Goal: Check status: Check status

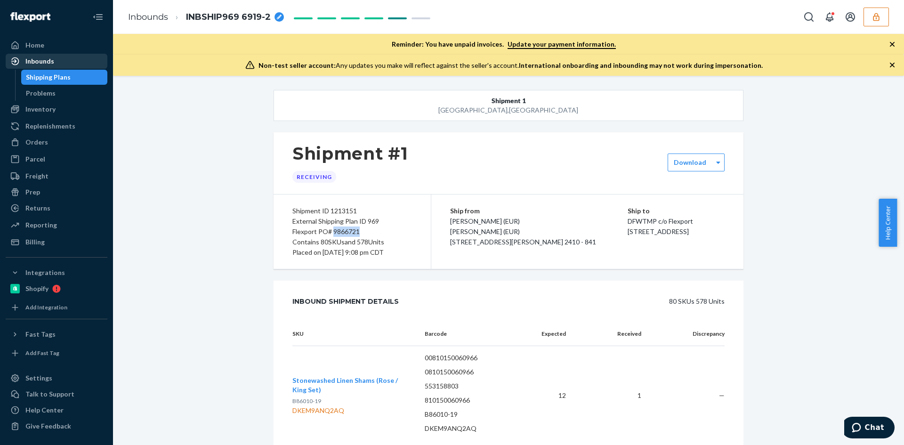
click at [60, 59] on div "Inbounds" at bounding box center [57, 61] width 100 height 13
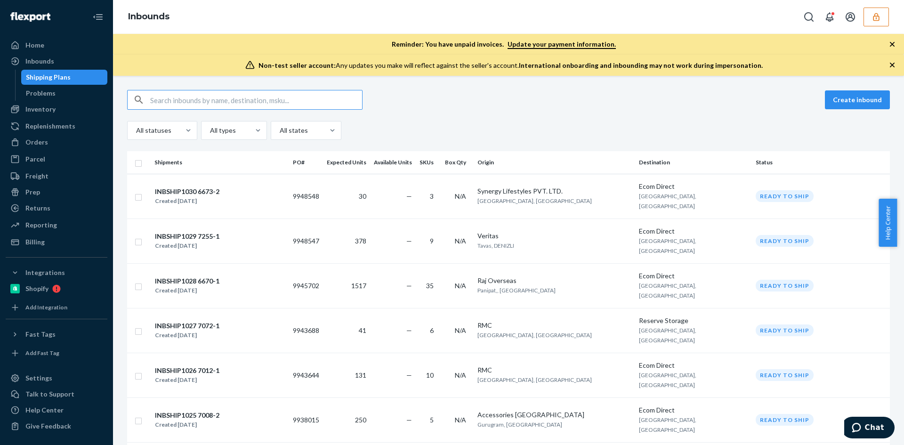
click at [876, 17] on icon "button" at bounding box center [876, 17] width 6 height 8
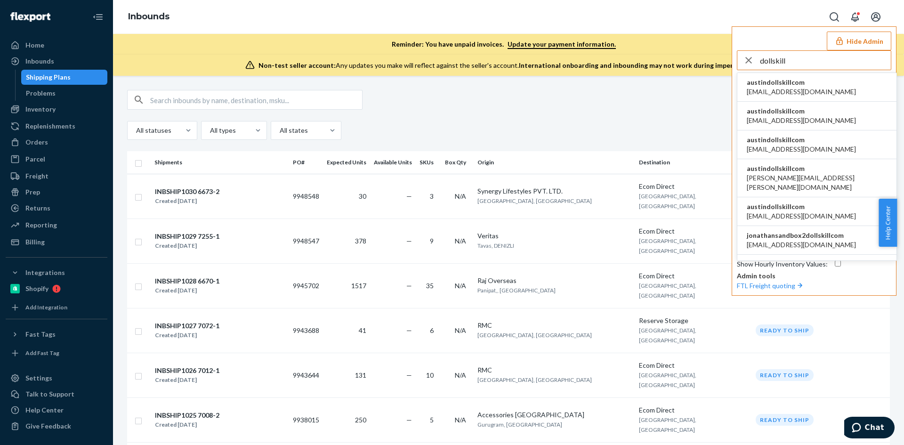
type input "dollskill"
click at [806, 94] on li "austindollskillcom alyssa@dollskill.com" at bounding box center [816, 87] width 159 height 29
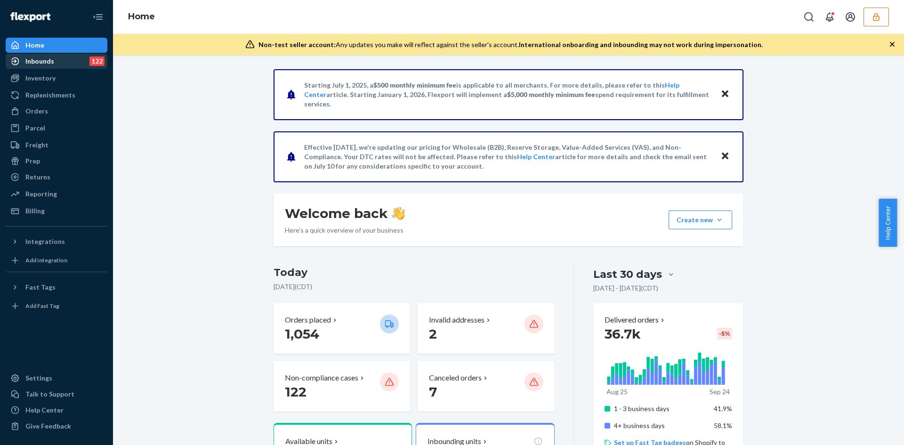
click at [69, 65] on div "Inbounds 122" at bounding box center [57, 61] width 100 height 13
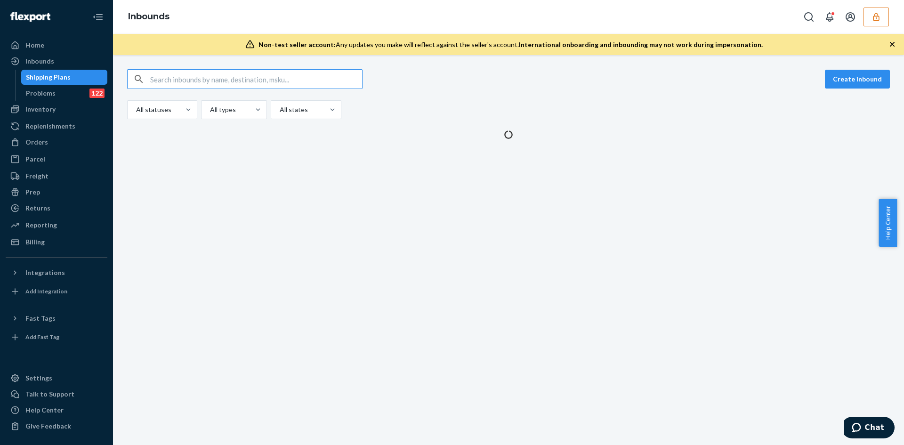
type input "107727"
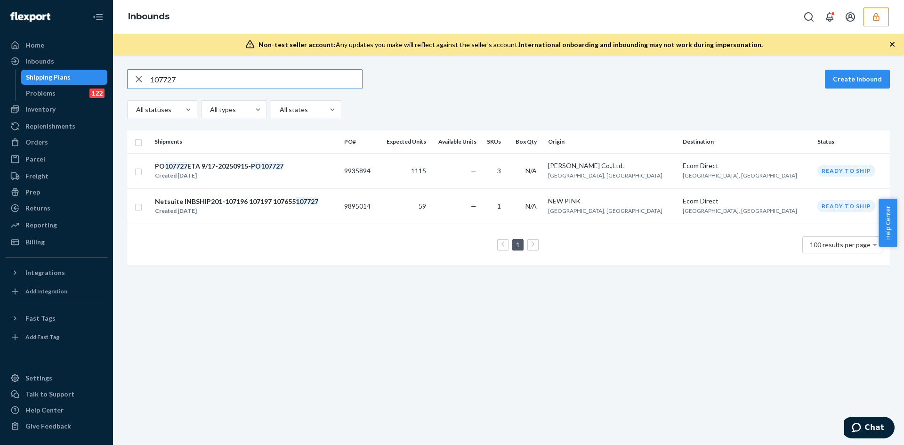
click at [299, 220] on td "Netsuite INBSHIP201-107196 107197 107655 107727 Created [DATE]" at bounding box center [246, 205] width 190 height 35
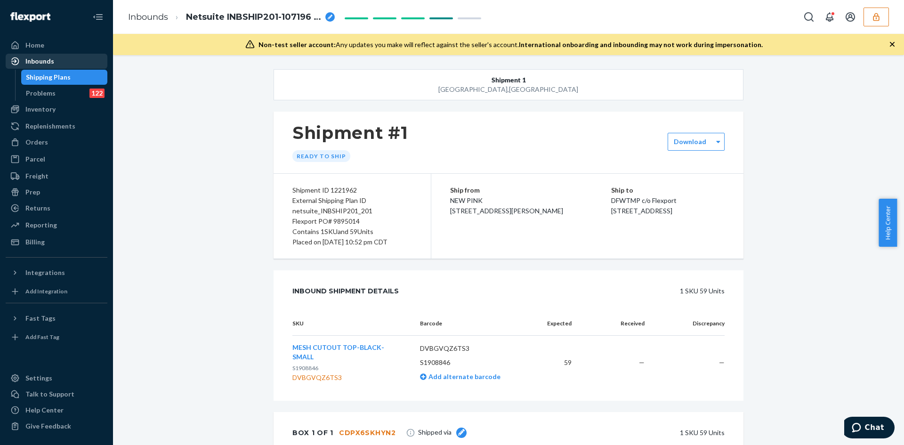
click at [36, 57] on div "Inbounds" at bounding box center [39, 61] width 29 height 9
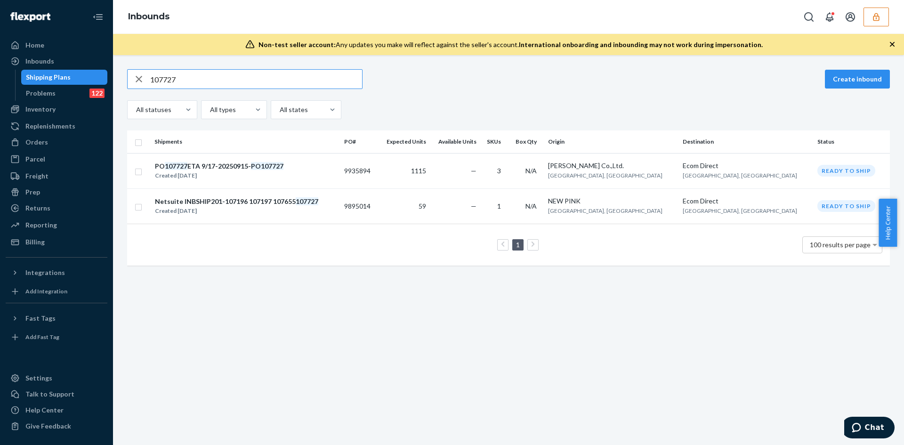
type input "107727"
click at [326, 220] on td "Netsuite INBSHIP201-107196 107197 107655 107727 Created [DATE]" at bounding box center [246, 205] width 190 height 35
click at [186, 80] on input "107727" at bounding box center [256, 79] width 212 height 19
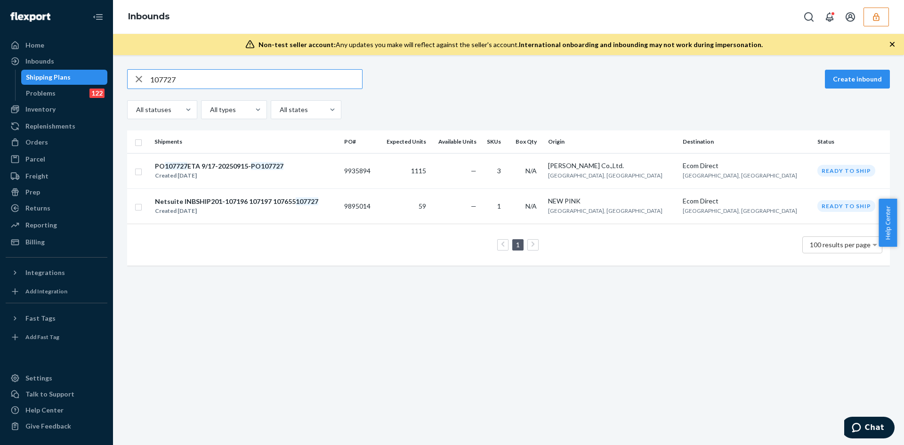
paste input "9918220"
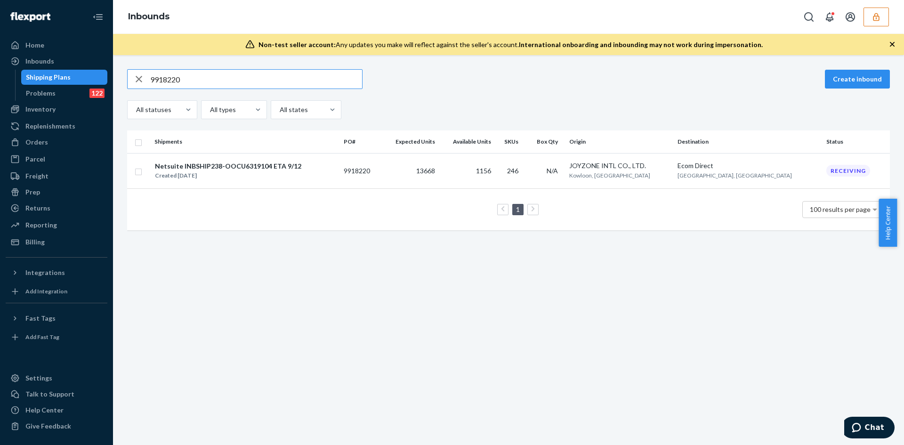
type input "9918220"
click at [249, 175] on div "Created [DATE]" at bounding box center [228, 175] width 146 height 9
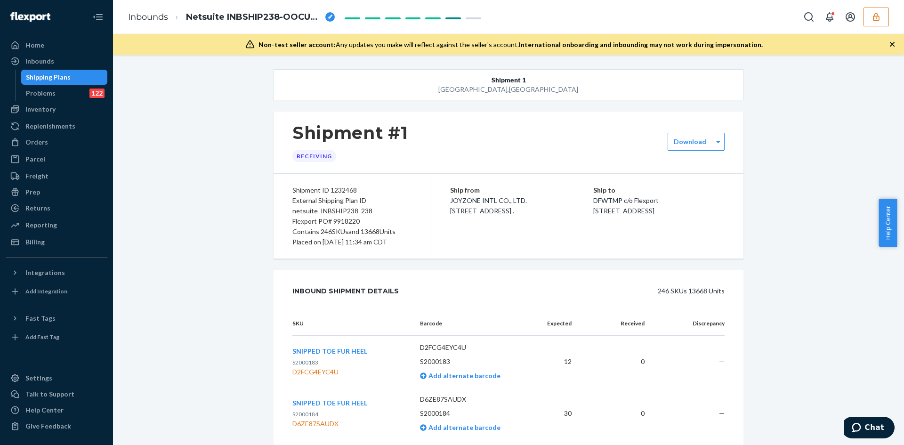
drag, startPoint x: 357, startPoint y: 230, endPoint x: 377, endPoint y: 232, distance: 19.9
click at [377, 232] on div "Contains 246 SKUs and 13668 Units" at bounding box center [352, 231] width 120 height 10
